Goal: Information Seeking & Learning: Learn about a topic

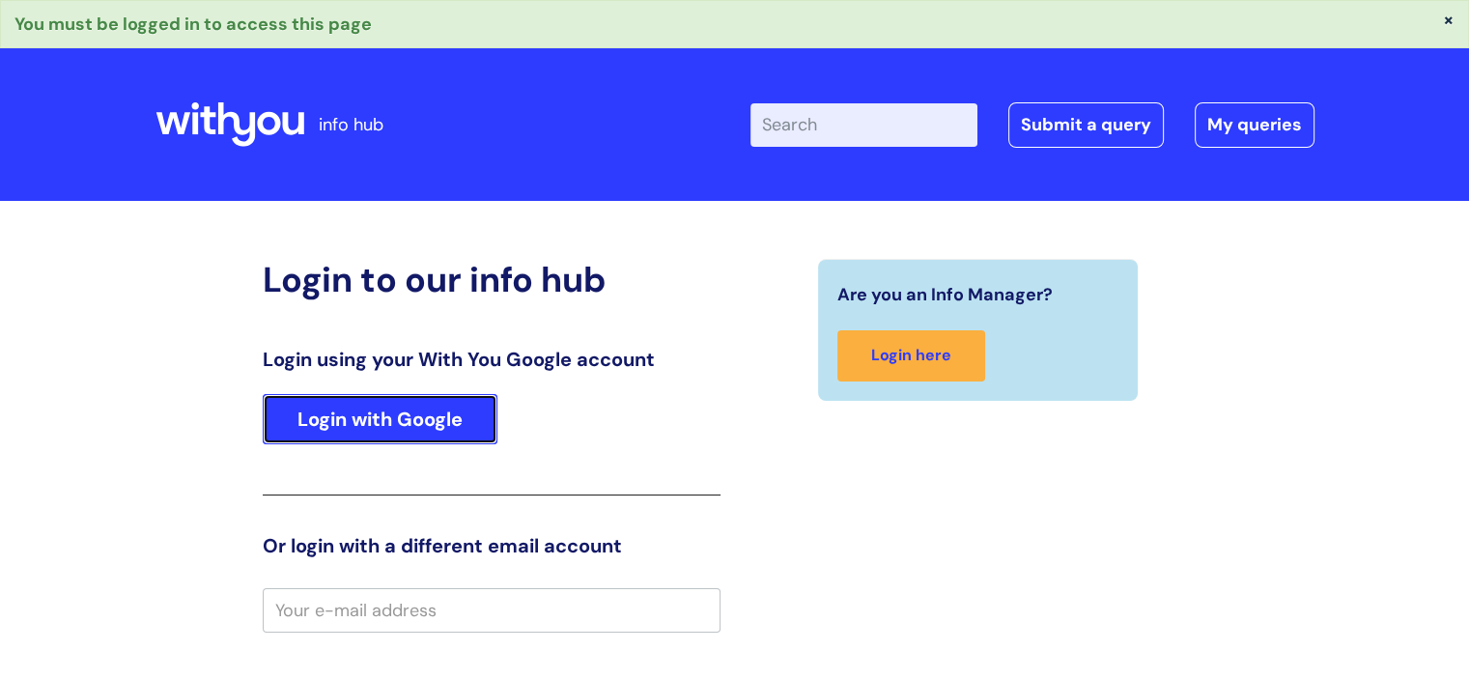
click at [448, 394] on link "Login with Google" at bounding box center [380, 419] width 235 height 50
click at [450, 405] on link "Login with Google" at bounding box center [380, 419] width 235 height 50
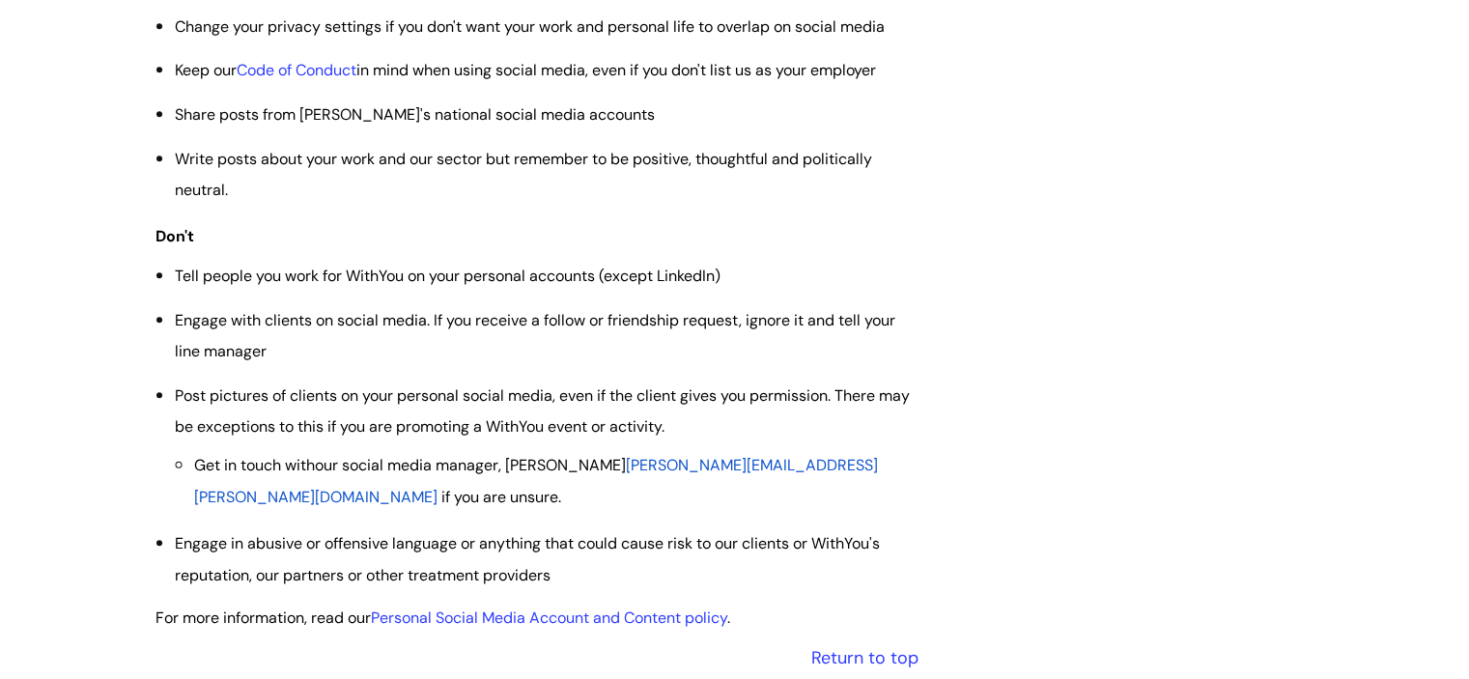
scroll to position [1063, 0]
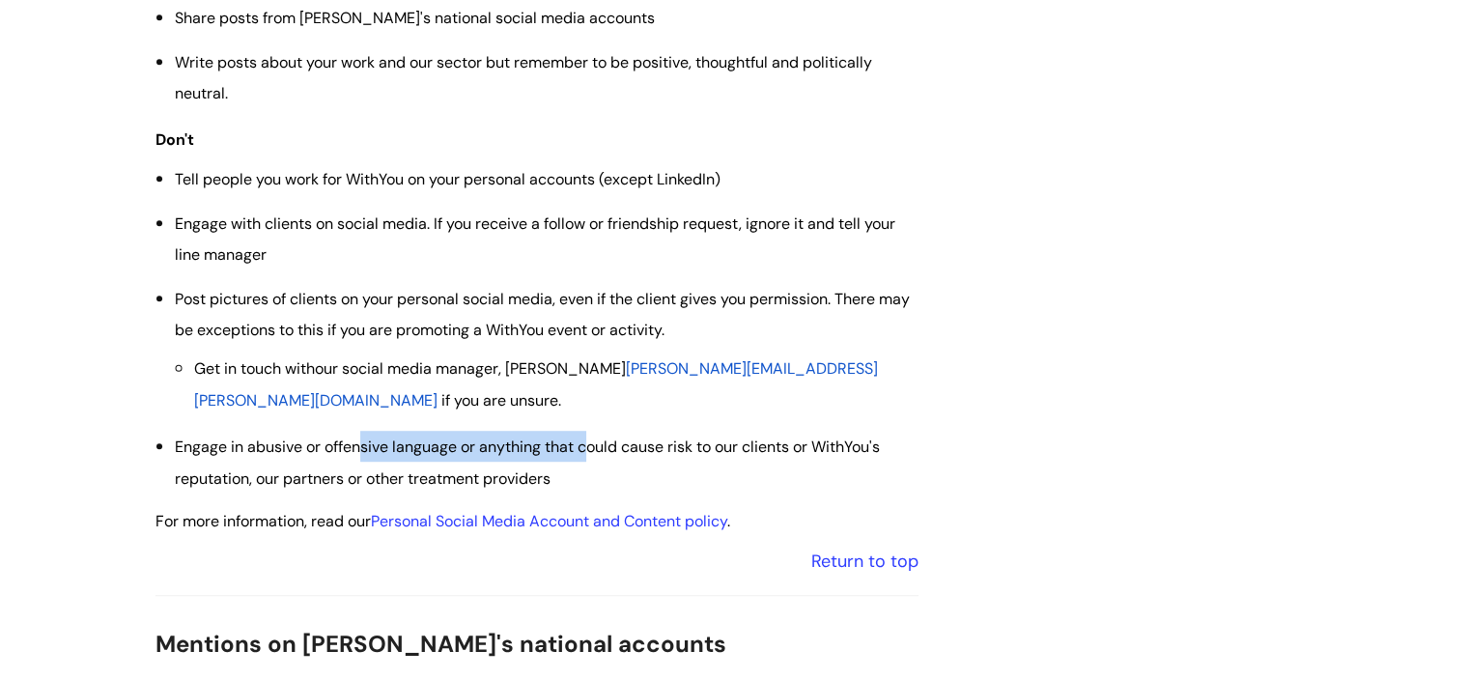
drag, startPoint x: 379, startPoint y: 451, endPoint x: 589, endPoint y: 459, distance: 210.7
click at [589, 459] on span "Engage in abusive or offensive language or anything that could cause risk to ou…" at bounding box center [527, 462] width 705 height 51
click at [606, 461] on span "Engage in abusive or offensive language or anything that could cause risk to ou…" at bounding box center [527, 462] width 705 height 51
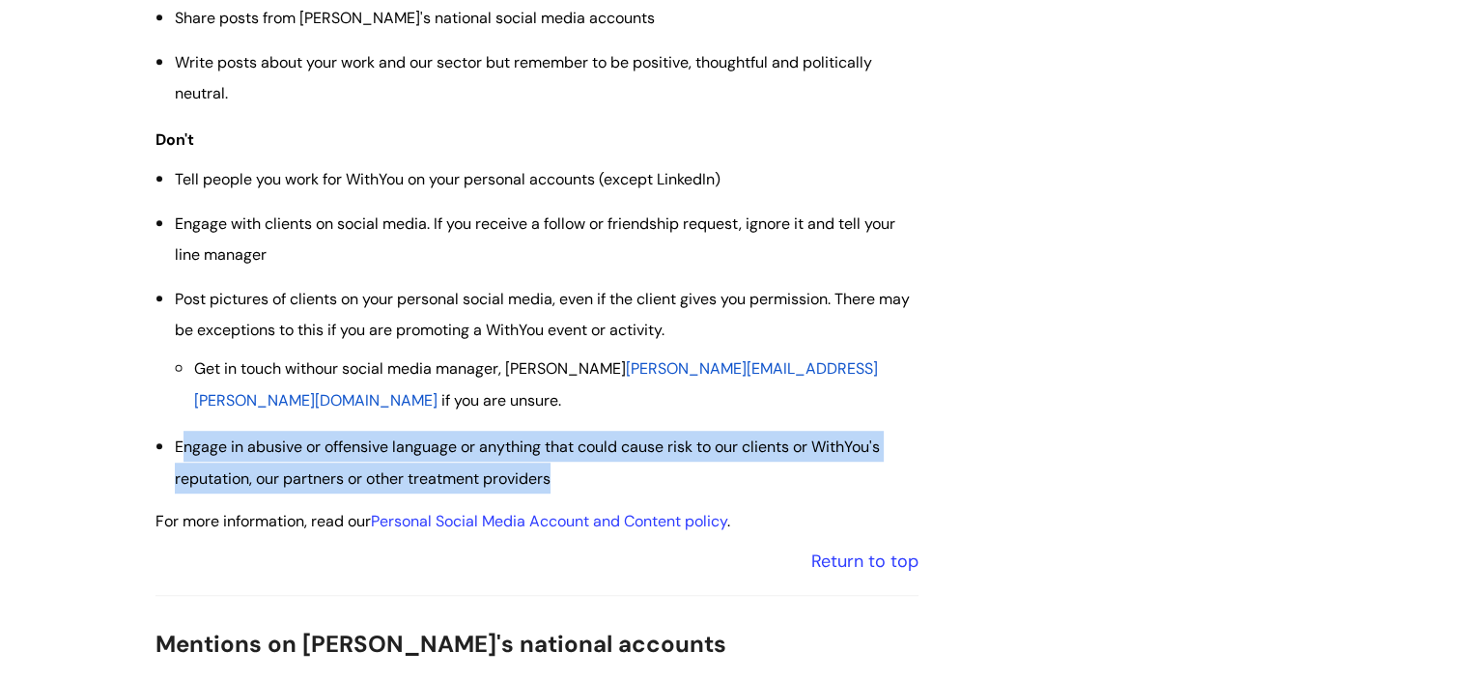
drag, startPoint x: 607, startPoint y: 481, endPoint x: 186, endPoint y: 441, distance: 422.2
click at [186, 441] on li "Engage in abusive or offensive language or anything that could cause risk to ou…" at bounding box center [547, 462] width 744 height 63
click at [378, 454] on span "Engage in abusive or offensive language or anything that could cause risk to ou…" at bounding box center [527, 462] width 705 height 51
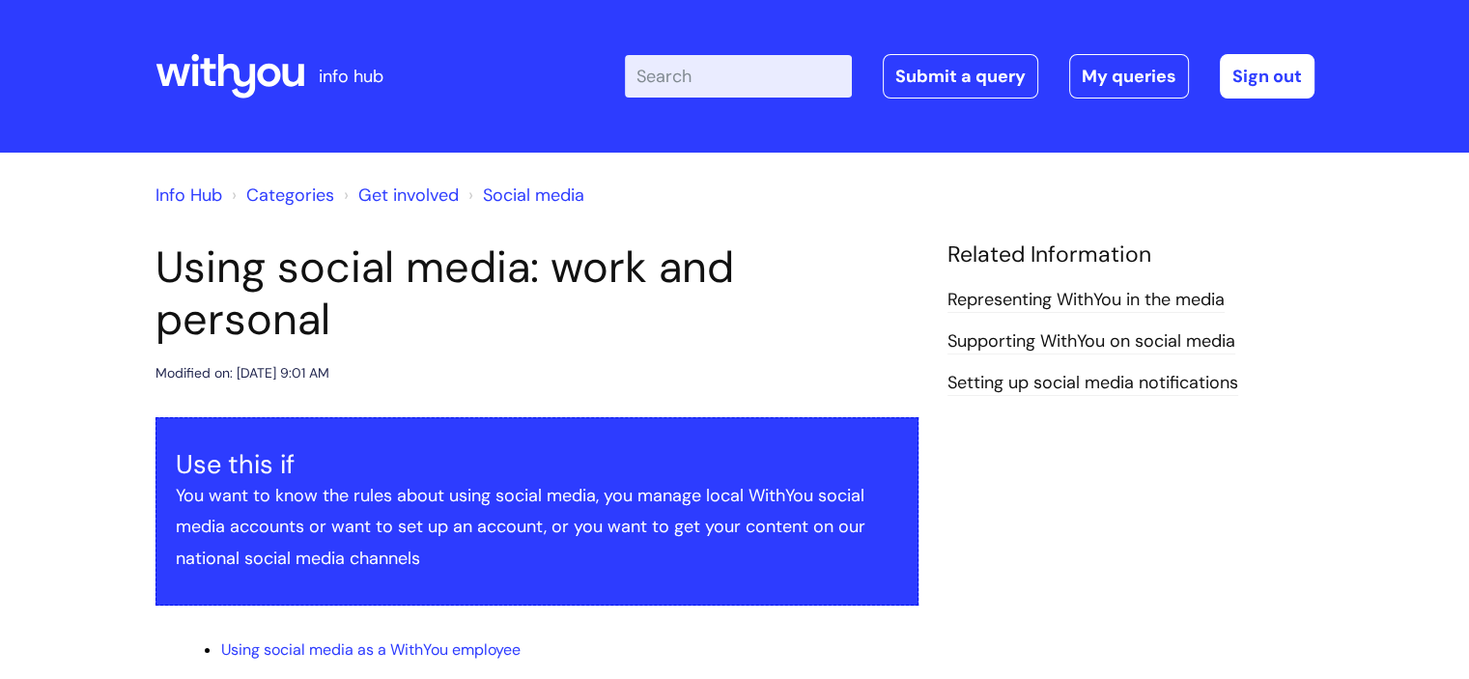
scroll to position [483, 0]
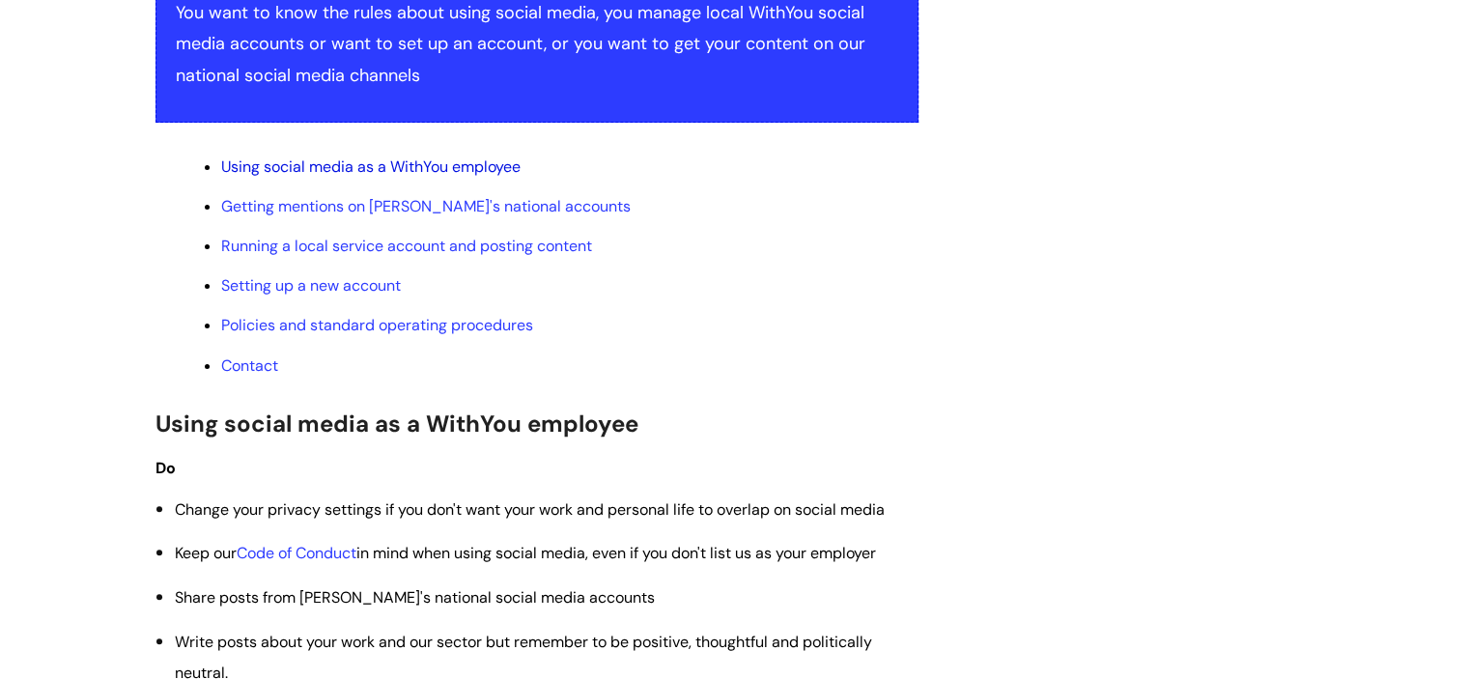
click at [414, 166] on link "Using social media as a WithYou employee" at bounding box center [370, 166] width 299 height 20
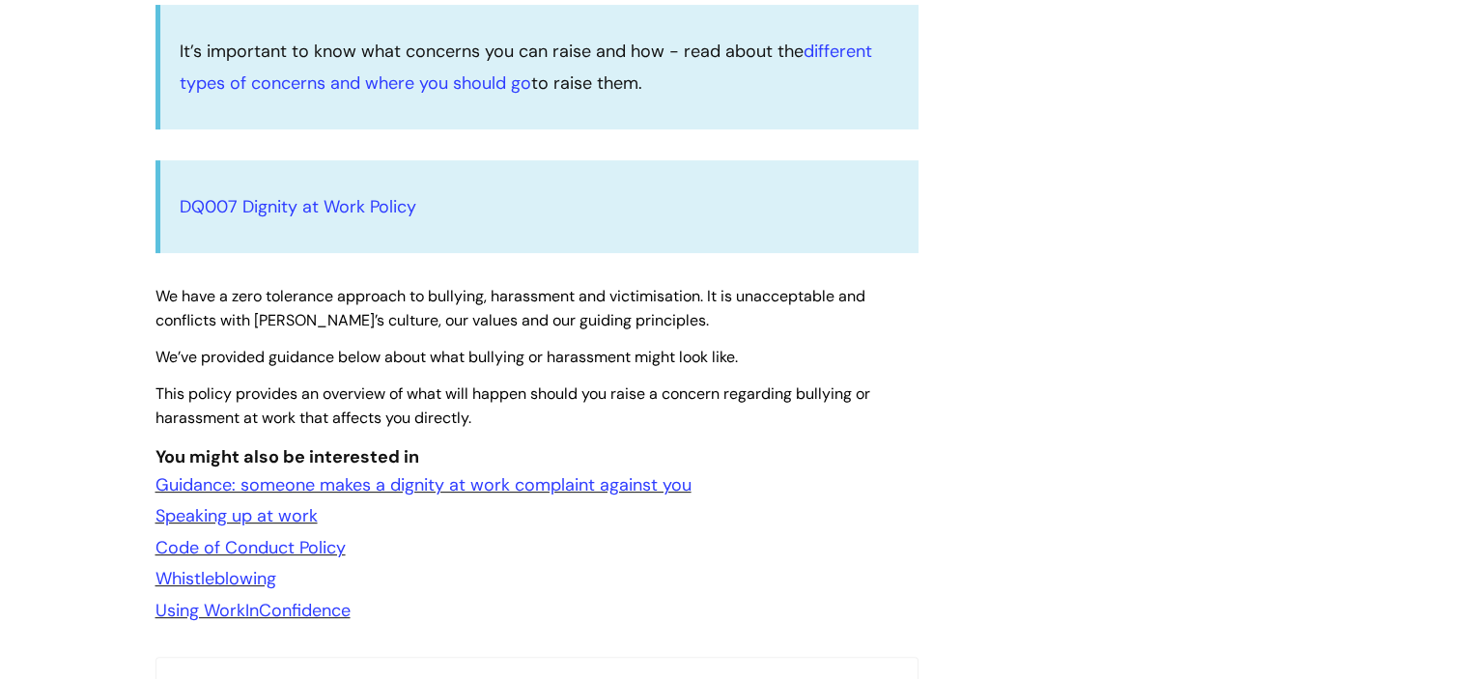
scroll to position [580, 0]
click at [315, 208] on link "DQ007 Dignity at Work Policy" at bounding box center [298, 206] width 237 height 23
